Goal: Ask a question

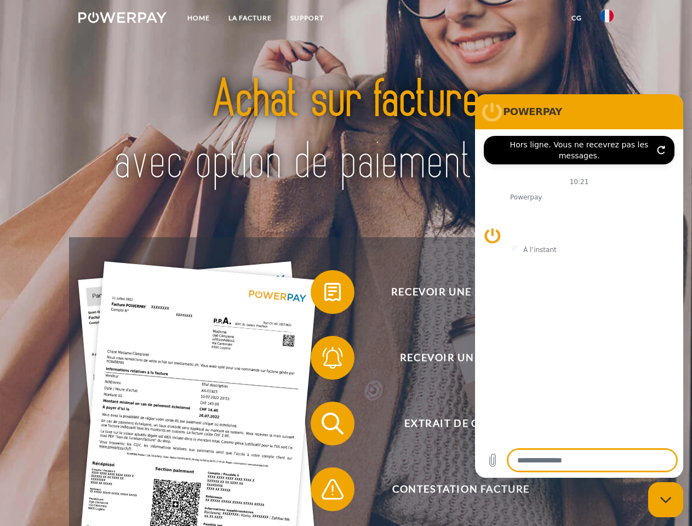
click at [122, 19] on img at bounding box center [122, 17] width 88 height 11
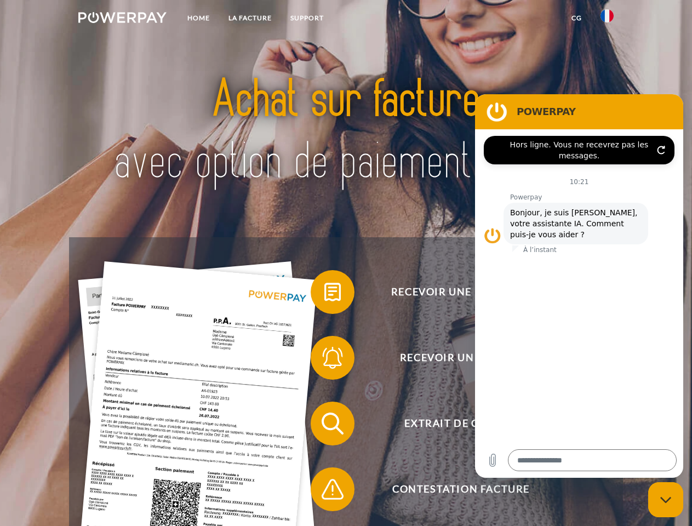
click at [607, 19] on img at bounding box center [606, 15] width 13 height 13
click at [576, 18] on link "CG" at bounding box center [576, 18] width 29 height 20
click at [324, 294] on span at bounding box center [316, 291] width 55 height 55
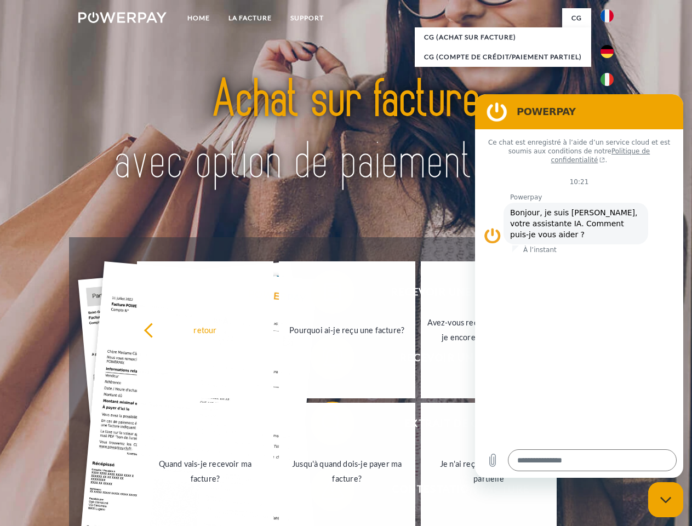
click at [273, 425] on link "Quand vais-je recevoir ma facture?" at bounding box center [205, 470] width 136 height 137
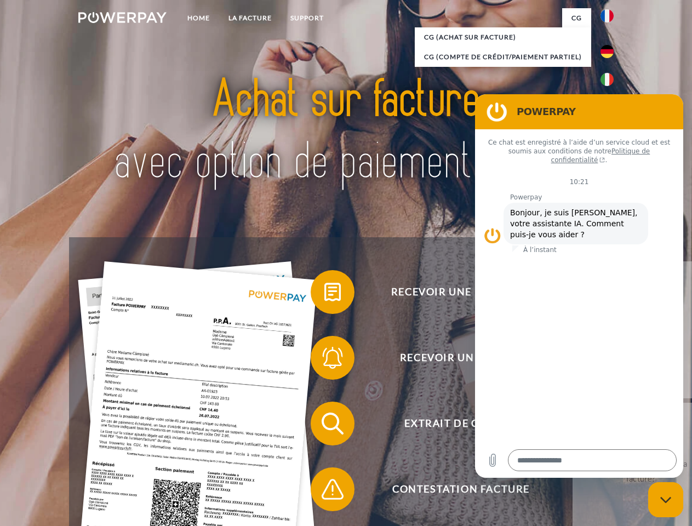
click at [324, 491] on div "Recevoir une facture ? Recevoir un rappel? Extrait de compte retour" at bounding box center [345, 456] width 553 height 438
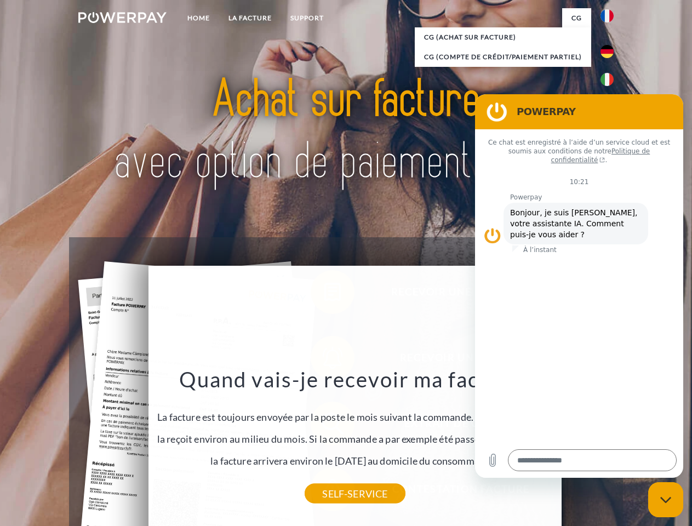
click at [665, 499] on icon "Fermer la fenêtre de messagerie" at bounding box center [665, 499] width 11 height 7
type textarea "*"
